Goal: Find specific page/section: Find specific page/section

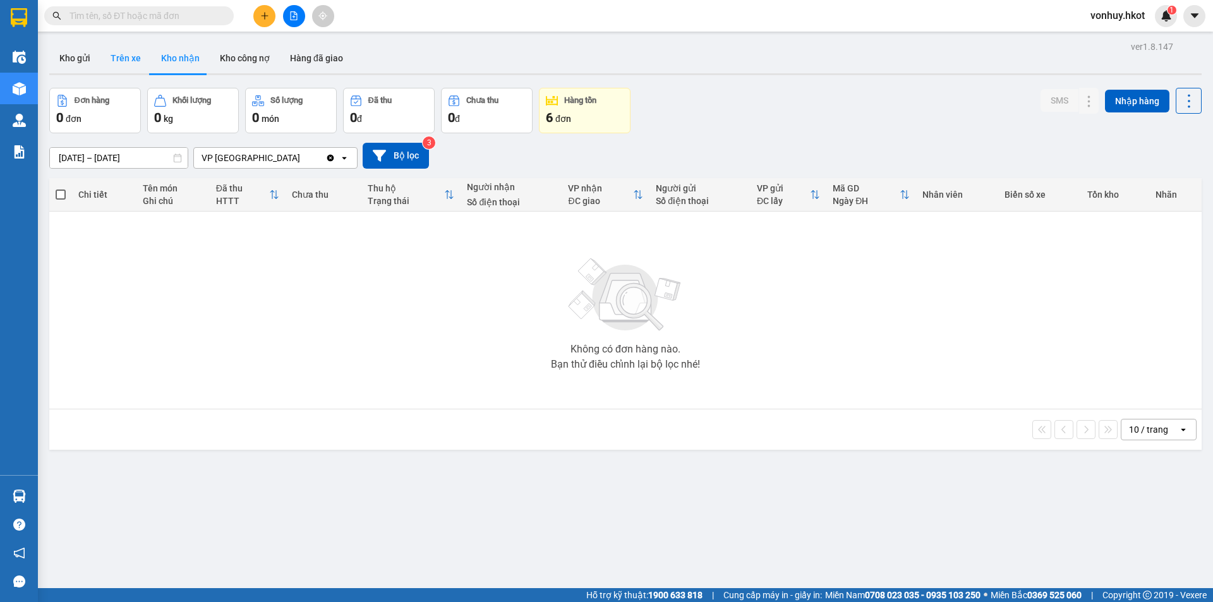
click at [106, 51] on button "Trên xe" at bounding box center [125, 58] width 51 height 30
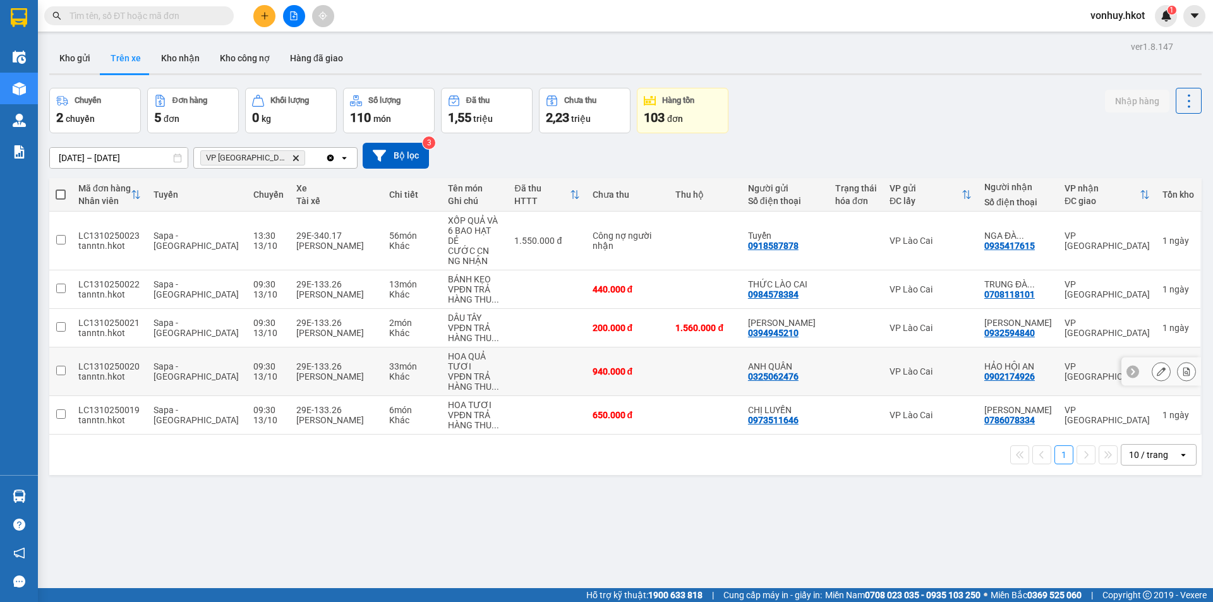
click at [397, 374] on td "33 món Khác" at bounding box center [412, 372] width 58 height 49
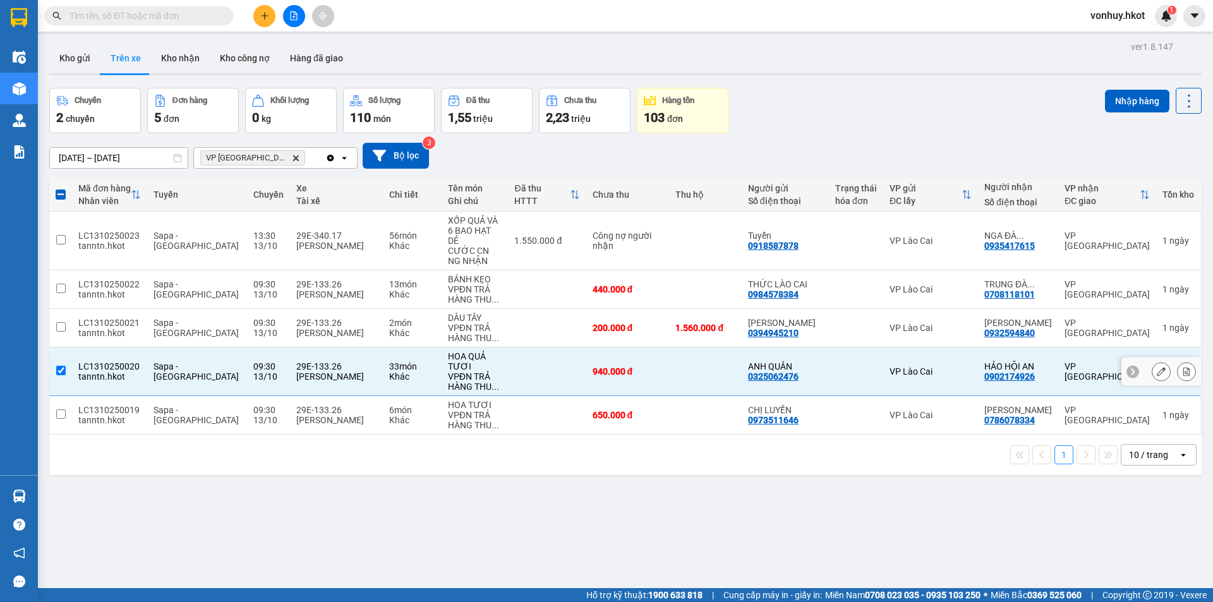
click at [397, 374] on td "33 món Khác" at bounding box center [412, 372] width 58 height 49
checkbox input "false"
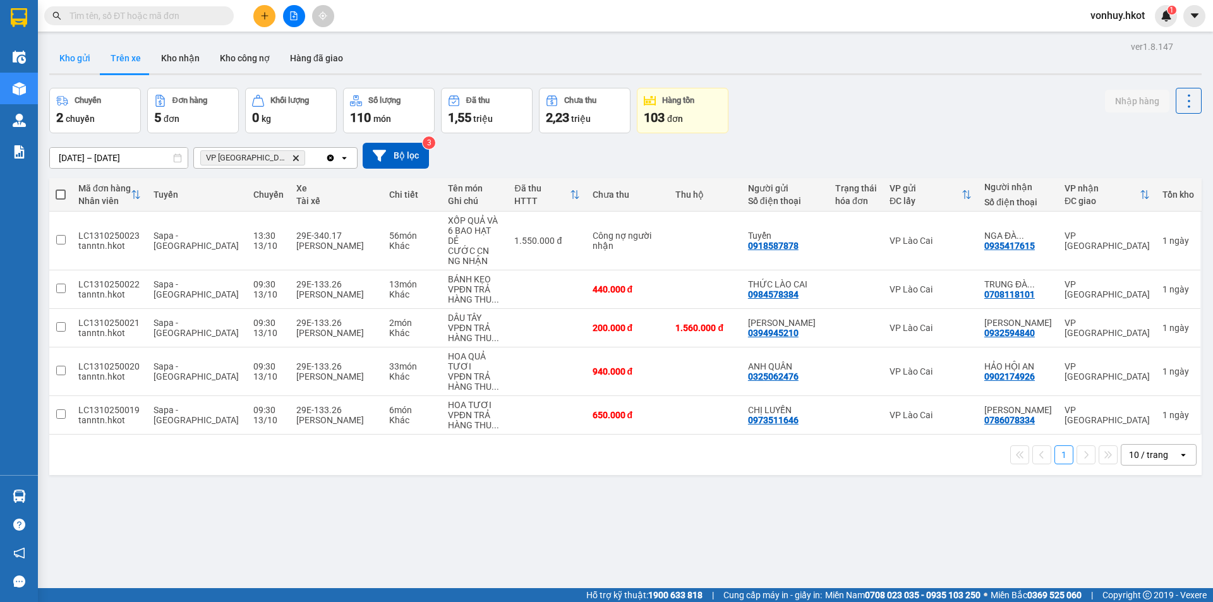
click at [72, 44] on button "Kho gửi" at bounding box center [74, 58] width 51 height 30
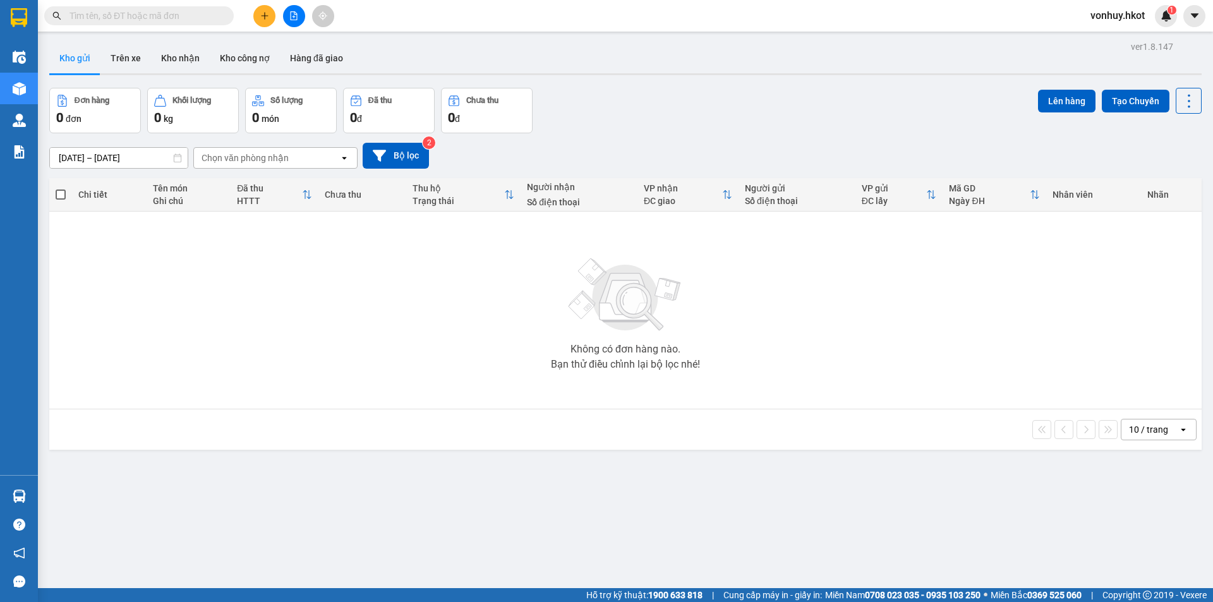
click at [241, 160] on div "Chọn văn phòng nhận" at bounding box center [245, 158] width 87 height 13
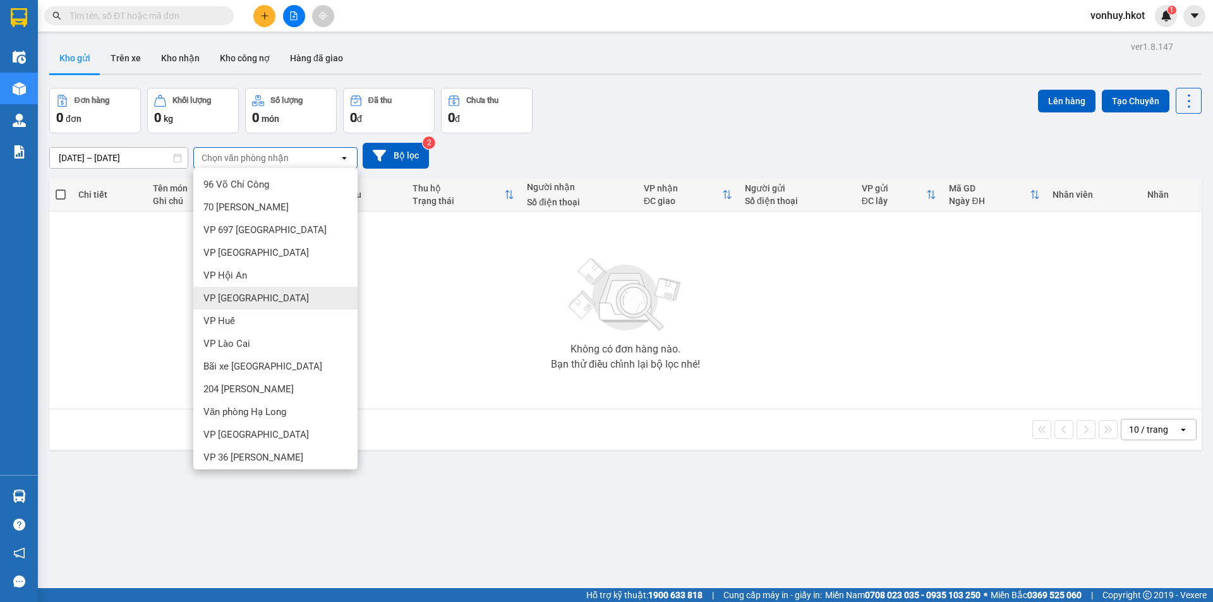
click at [250, 288] on div "VP [GEOGRAPHIC_DATA]" at bounding box center [275, 298] width 164 height 23
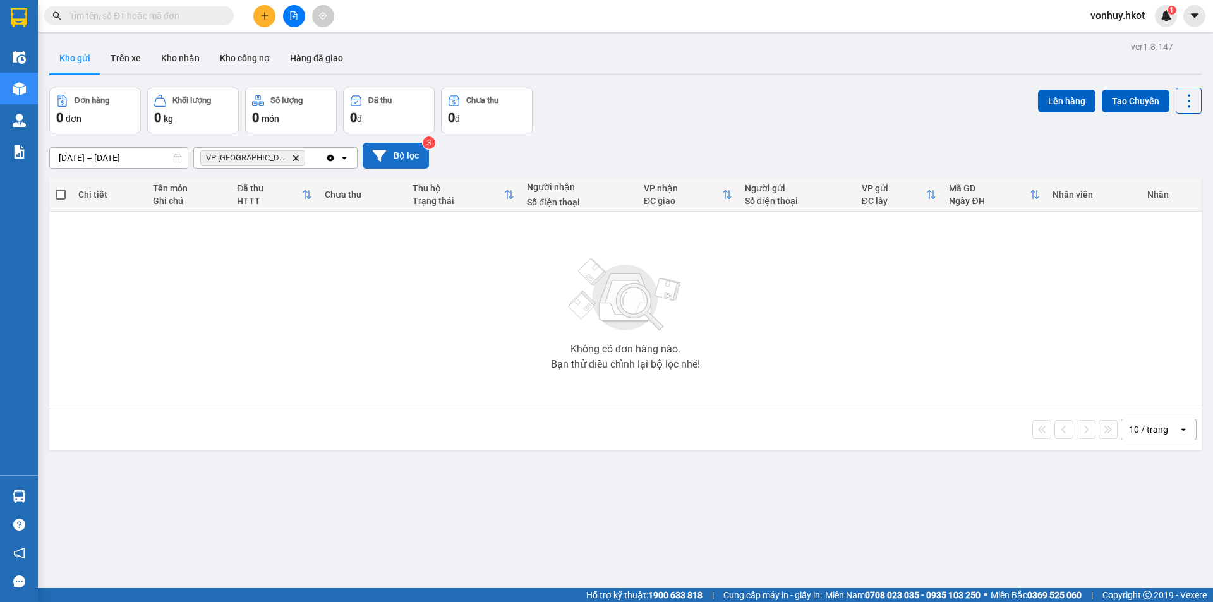
click at [411, 157] on button "Bộ lọc" at bounding box center [396, 156] width 66 height 26
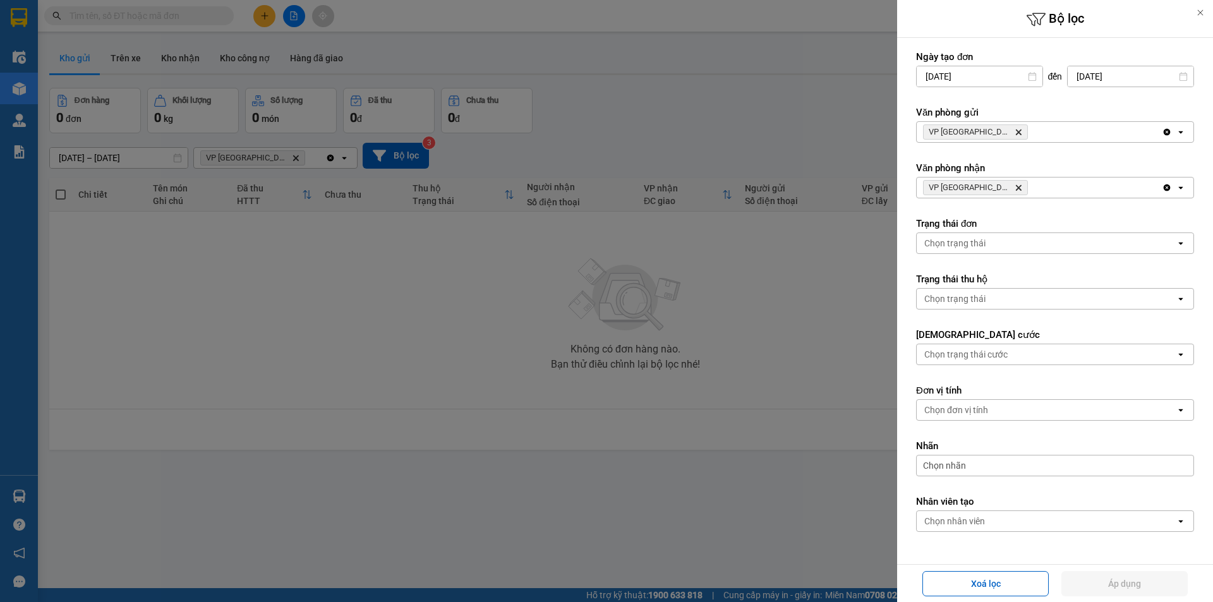
click at [1015, 130] on icon "Delete" at bounding box center [1019, 132] width 8 height 8
click at [1115, 579] on button "Áp dụng" at bounding box center [1125, 583] width 126 height 25
